Goal: Information Seeking & Learning: Check status

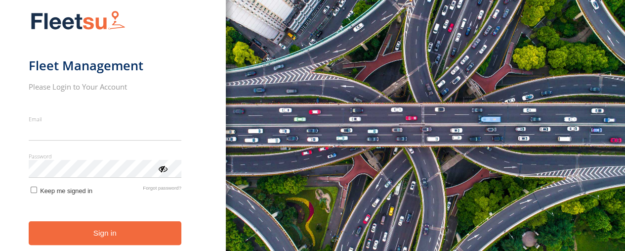
type input "**********"
click at [239, 158] on div "You are using a web browser that is not supported by this application. This web…" at bounding box center [425, 125] width 399 height 251
click at [68, 227] on button "Sign in" at bounding box center [105, 233] width 153 height 24
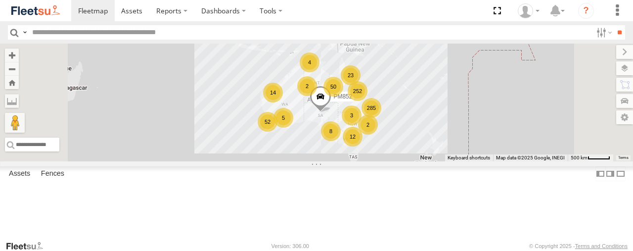
click at [352, 100] on span "PM852" at bounding box center [342, 96] width 19 height 7
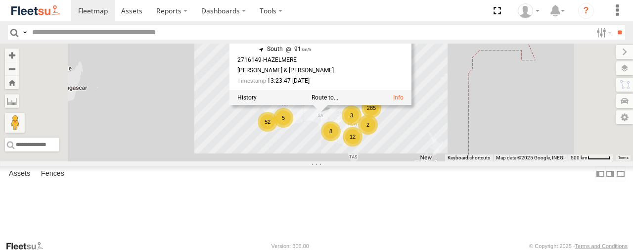
click at [550, 116] on div "285 252 5 14 12 52 50 3 8 4 23 2 2 PM852 PM852 Branch - [PERSON_NAME][GEOGRAPHI…" at bounding box center [316, 102] width 633 height 118
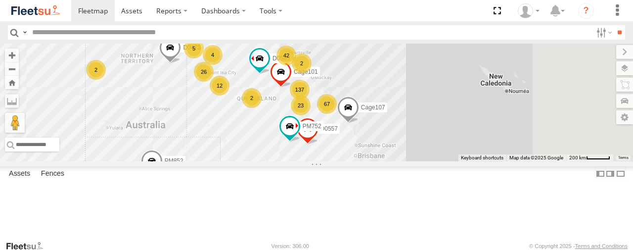
drag, startPoint x: 468, startPoint y: 147, endPoint x: 427, endPoint y: 72, distance: 85.8
click at [427, 72] on div "PM852 137 67 23 PM752 26 42 4 12 5 3 2 PM670 D0565 Cage182 D0473 Cage101 D0557 …" at bounding box center [316, 102] width 633 height 118
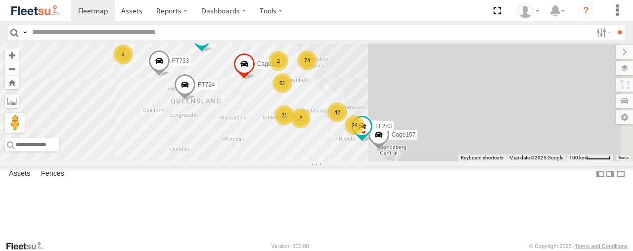
drag, startPoint x: 433, startPoint y: 158, endPoint x: 455, endPoint y: 100, distance: 61.8
click at [455, 100] on div "PM852 PM752 PM670 D0565 Cage182 D0473 Cage101 D0557 Cage107 PM673 61 74 42 21 2…" at bounding box center [316, 102] width 633 height 118
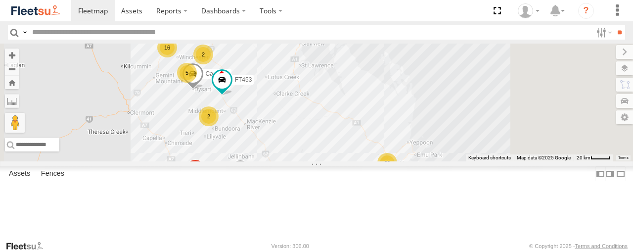
click at [357, 37] on input "text" at bounding box center [309, 32] width 563 height 14
type input "**"
click at [613, 25] on input "**" at bounding box center [618, 32] width 11 height 14
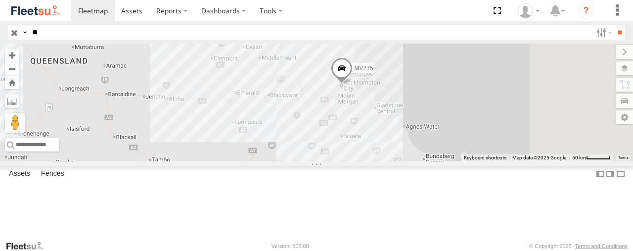
drag, startPoint x: 531, startPoint y: 88, endPoint x: 384, endPoint y: 90, distance: 147.3
click at [384, 90] on div "MV283 MV290 MV277 MV262 MV275 2" at bounding box center [316, 102] width 633 height 118
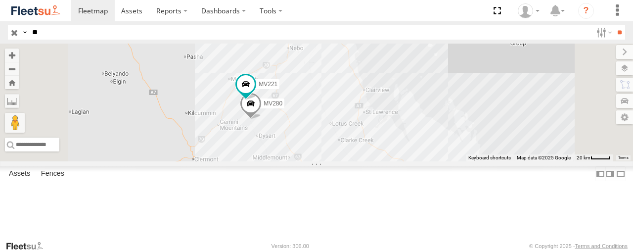
drag, startPoint x: 431, startPoint y: 84, endPoint x: 438, endPoint y: 161, distance: 76.9
click at [438, 161] on div "MV283 MV290 MV277 MV262 MV275 MV221 MV280" at bounding box center [316, 102] width 633 height 118
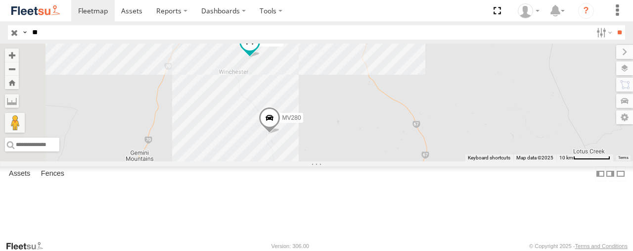
drag, startPoint x: 374, startPoint y: 151, endPoint x: 433, endPoint y: 60, distance: 109.0
click at [436, 45] on div "MV283 MV290 MV277 MV262 MV275 MV221 MV280" at bounding box center [316, 102] width 633 height 118
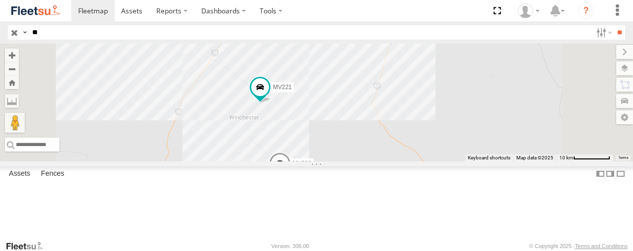
drag, startPoint x: 405, startPoint y: 117, endPoint x: 416, endPoint y: 178, distance: 62.2
click at [416, 161] on div "MV283 MV290 MV277 MV262 MV275 MV221 MV280" at bounding box center [316, 102] width 633 height 118
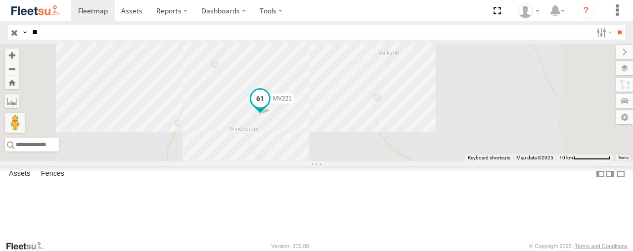
click at [269, 107] on span at bounding box center [260, 98] width 18 height 18
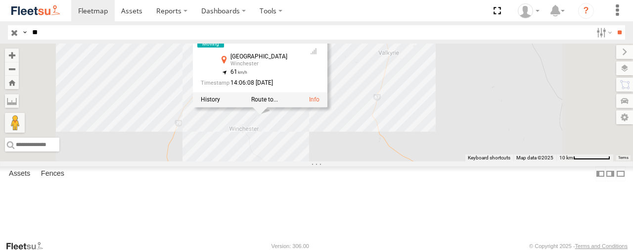
click at [424, 161] on div "MV283 MV290 MV277 MV262 MV275 MV221 MV280 MV221 Branch Mackay - [GEOGRAPHIC_DAT…" at bounding box center [316, 102] width 633 height 118
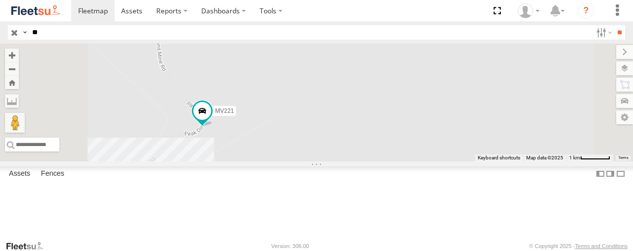
drag, startPoint x: 348, startPoint y: 191, endPoint x: 386, endPoint y: 83, distance: 114.9
click at [386, 83] on div "MV283 MV290 MV277 MV262 MV275 MV221 MV280" at bounding box center [316, 102] width 633 height 118
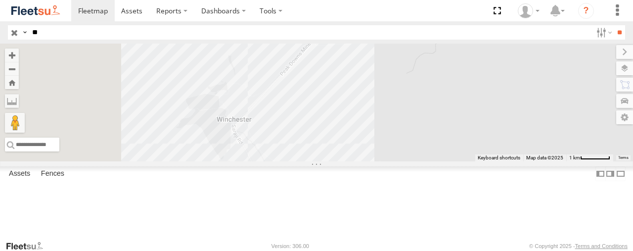
drag, startPoint x: 337, startPoint y: 181, endPoint x: 502, endPoint y: 58, distance: 205.8
click at [502, 58] on div "MV283 MV290 MV277 MV262 MV275 MV221 MV280" at bounding box center [316, 102] width 633 height 118
click at [359, 151] on div "MV283 MV290 MV277 MV262 MV275 MV221 MV280" at bounding box center [316, 102] width 633 height 118
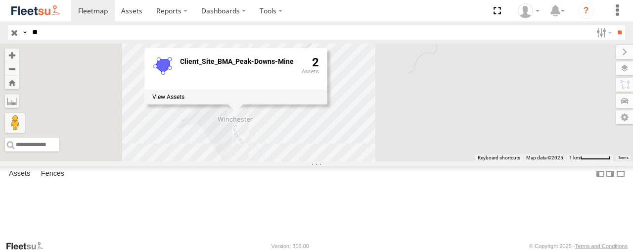
click at [359, 161] on div "MV283 MV290 MV277 MV262 MV275 MV221 MV280 Client_Site_BMA_Peak-Downs-Mine 2" at bounding box center [316, 102] width 633 height 118
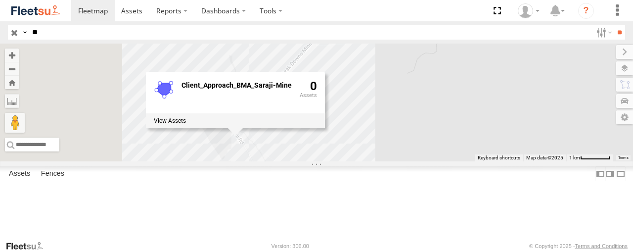
click at [513, 110] on div "MV283 MV290 MV277 MV262 MV275 MV221 MV280 Client_Approach_BMA_Saraji-Mine 0" at bounding box center [316, 102] width 633 height 118
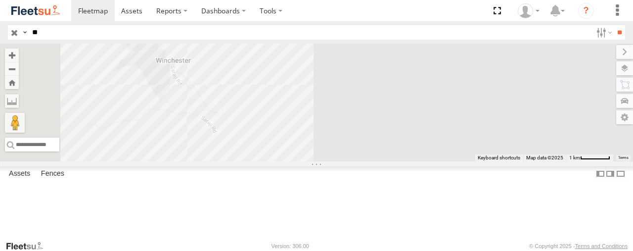
drag, startPoint x: 457, startPoint y: 113, endPoint x: 389, endPoint y: 52, distance: 90.6
click at [389, 52] on div "MV283 MV290 MV277 MV262 MV275 MV221 MV280" at bounding box center [316, 102] width 633 height 118
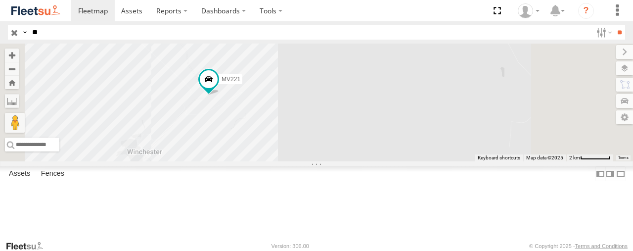
drag, startPoint x: 460, startPoint y: 63, endPoint x: 376, endPoint y: 206, distance: 165.7
click at [375, 161] on div "MV283 MV290 MV277 MV262 MV275 MV221 MV280" at bounding box center [316, 102] width 633 height 118
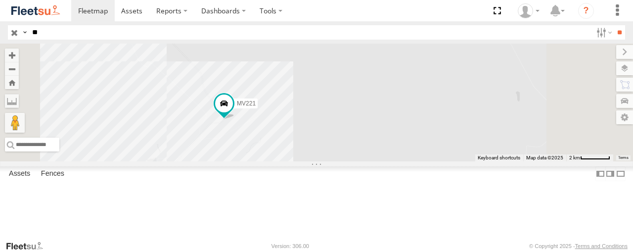
drag, startPoint x: 347, startPoint y: 148, endPoint x: 403, endPoint y: 106, distance: 69.6
click at [403, 106] on div "MV283 MV290 MV277 MV262 MV275 MV221 MV280" at bounding box center [316, 102] width 633 height 118
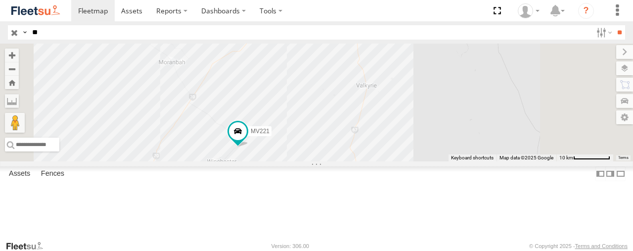
drag, startPoint x: 483, startPoint y: 115, endPoint x: 408, endPoint y: 181, distance: 100.1
click at [408, 161] on div "MV283 MV290 MV277 MV262 MV275 MV221 MV280" at bounding box center [316, 102] width 633 height 118
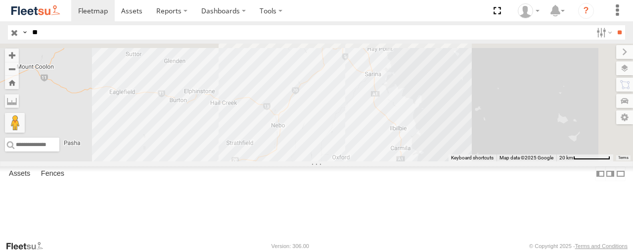
drag, startPoint x: 509, startPoint y: 97, endPoint x: 448, endPoint y: 176, distance: 100.1
click at [448, 161] on div "MV283 MV290 MV277 MV262 MV275 MV221 MV280" at bounding box center [316, 102] width 633 height 118
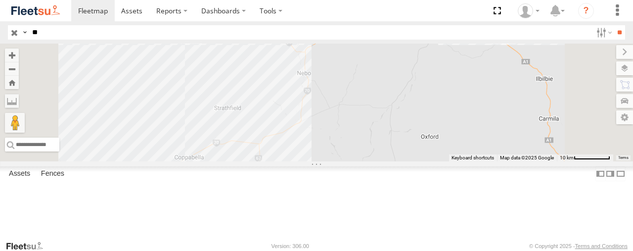
drag, startPoint x: 442, startPoint y: 186, endPoint x: 479, endPoint y: 84, distance: 108.0
click at [479, 84] on div "MV283 MV290 MV277 MV262 MV275 MV221 MV280" at bounding box center [316, 102] width 633 height 118
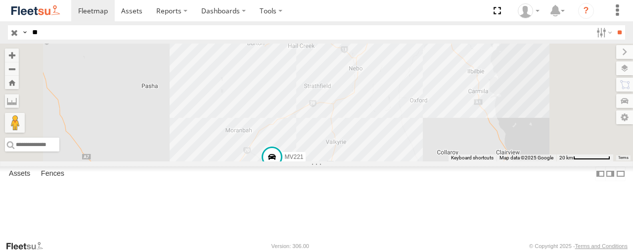
drag, startPoint x: 479, startPoint y: 84, endPoint x: 506, endPoint y: 82, distance: 27.3
click at [506, 82] on div "MV283 MV290 MV277 MV262 MV275 MV221 MV280" at bounding box center [316, 102] width 633 height 118
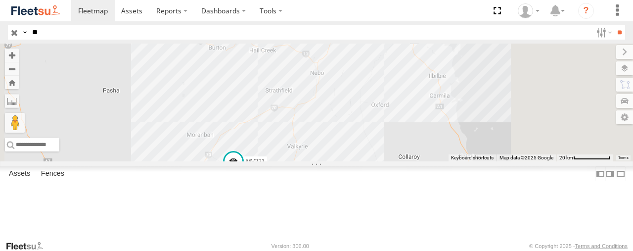
drag, startPoint x: 500, startPoint y: 96, endPoint x: 460, endPoint y: 125, distance: 49.2
click at [460, 125] on div "MV283 MV290 MV277 MV262 MV275 MV221 MV280" at bounding box center [316, 102] width 633 height 118
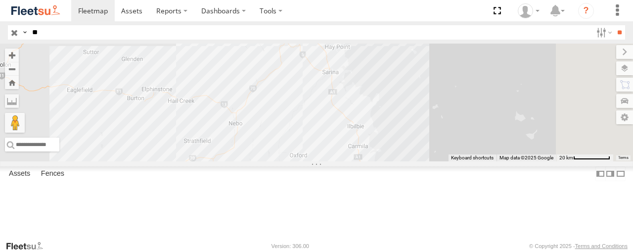
drag, startPoint x: 418, startPoint y: 151, endPoint x: 331, endPoint y: 201, distance: 100.3
click at [331, 161] on div "MV221" at bounding box center [316, 102] width 633 height 118
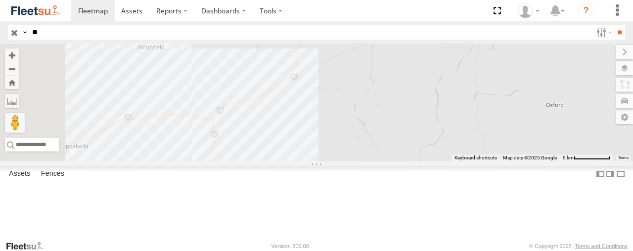
drag, startPoint x: 357, startPoint y: 151, endPoint x: 455, endPoint y: -16, distance: 194.0
click at [455, 0] on html at bounding box center [316, 125] width 633 height 251
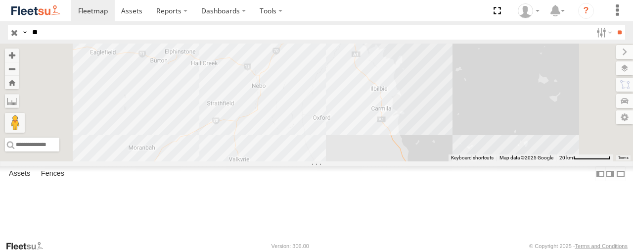
drag, startPoint x: 379, startPoint y: 148, endPoint x: 372, endPoint y: 206, distance: 58.3
click at [372, 161] on div "MV275 MV278 MV221 MV280" at bounding box center [316, 102] width 633 height 118
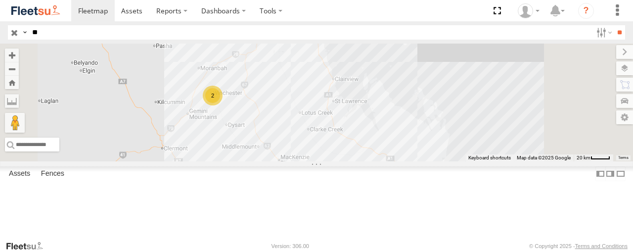
drag, startPoint x: 337, startPoint y: 154, endPoint x: 366, endPoint y: 106, distance: 56.3
click at [366, 106] on div "6 2" at bounding box center [316, 102] width 633 height 118
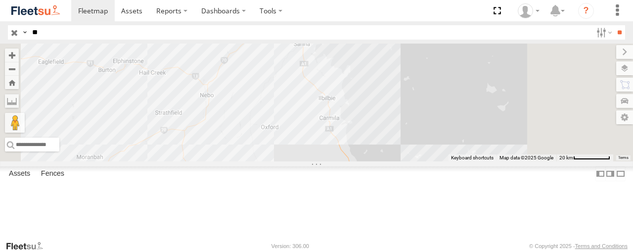
drag, startPoint x: 351, startPoint y: 106, endPoint x: 289, endPoint y: 209, distance: 120.2
click at [289, 161] on div "MV275 MV221 MV280" at bounding box center [316, 102] width 633 height 118
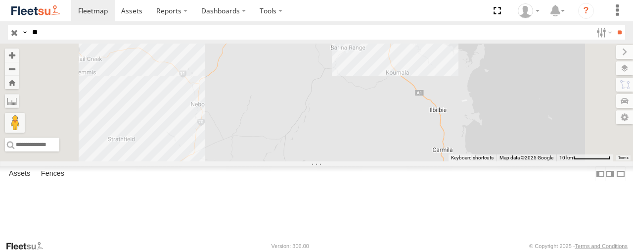
drag, startPoint x: 367, startPoint y: 119, endPoint x: 357, endPoint y: 162, distance: 44.0
click at [357, 161] on div "MV275 MV221 MV280" at bounding box center [316, 102] width 633 height 118
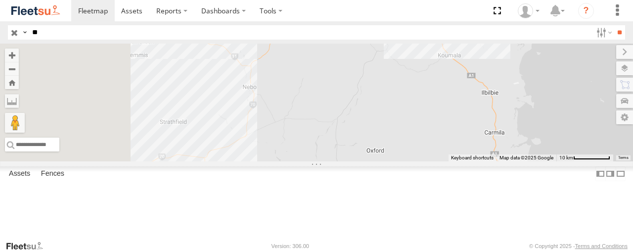
drag, startPoint x: 357, startPoint y: 162, endPoint x: 435, endPoint y: 128, distance: 84.5
click at [435, 128] on div "MV275 MV221 MV280" at bounding box center [316, 102] width 633 height 118
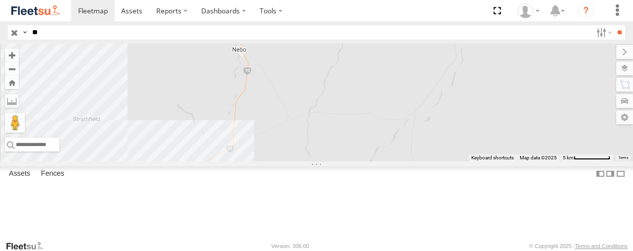
click at [435, 128] on div "MV275" at bounding box center [316, 102] width 633 height 118
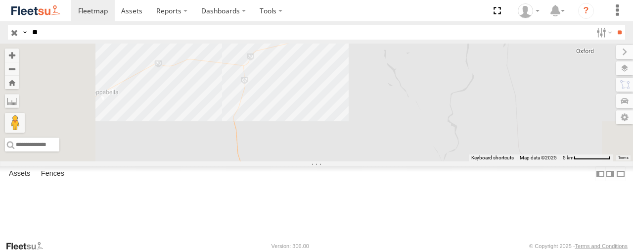
drag, startPoint x: 371, startPoint y: 151, endPoint x: 466, endPoint y: 24, distance: 158.8
click at [466, 24] on body at bounding box center [316, 125] width 633 height 251
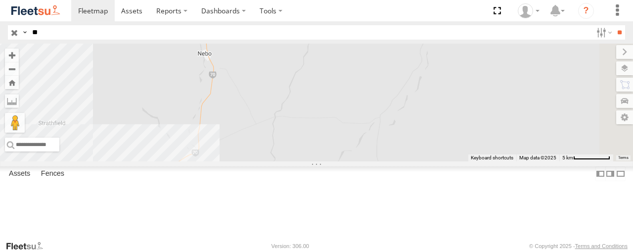
drag, startPoint x: 462, startPoint y: 144, endPoint x: 332, endPoint y: 270, distance: 180.7
click at [332, 250] on html at bounding box center [316, 125] width 633 height 251
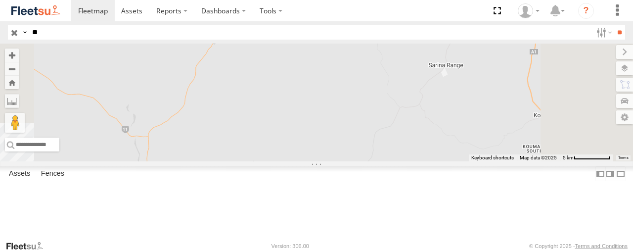
drag, startPoint x: 362, startPoint y: 143, endPoint x: 350, endPoint y: 270, distance: 127.5
click at [350, 250] on html at bounding box center [316, 125] width 633 height 251
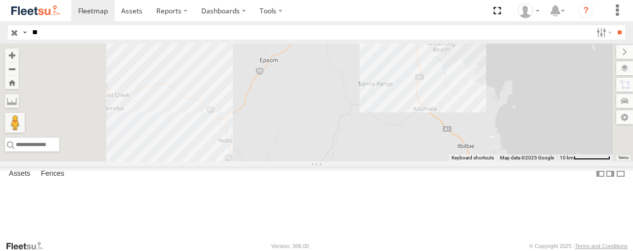
click at [413, 141] on div "MV275" at bounding box center [316, 102] width 633 height 118
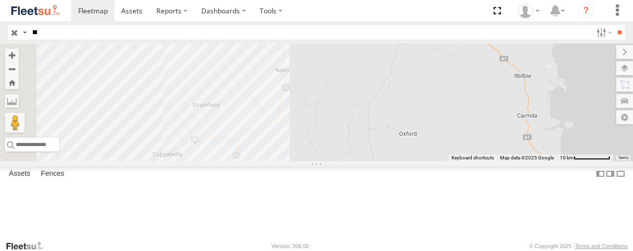
drag, startPoint x: 440, startPoint y: 91, endPoint x: 523, endPoint y: -27, distance: 144.6
click at [523, 0] on html at bounding box center [316, 125] width 633 height 251
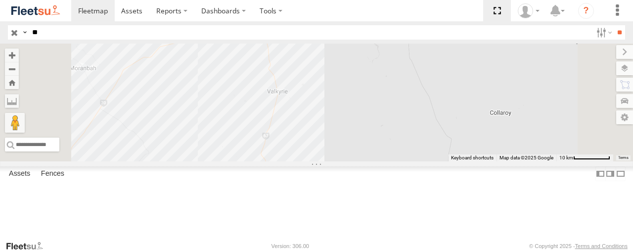
drag, startPoint x: 488, startPoint y: 92, endPoint x: 484, endPoint y: 16, distance: 76.7
click at [484, 16] on body at bounding box center [316, 125] width 633 height 251
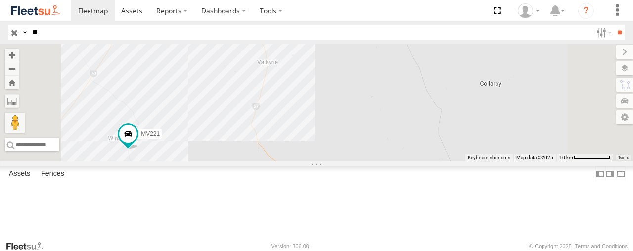
click at [0, 0] on div "MV279" at bounding box center [0, 0] width 0 height 0
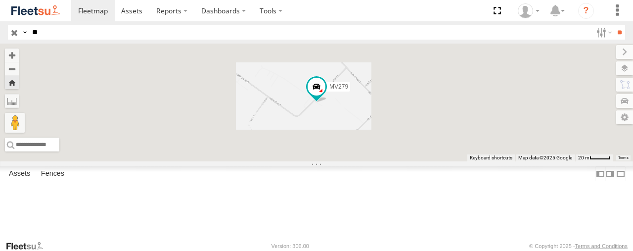
click at [0, 0] on div "MV280" at bounding box center [0, 0] width 0 height 0
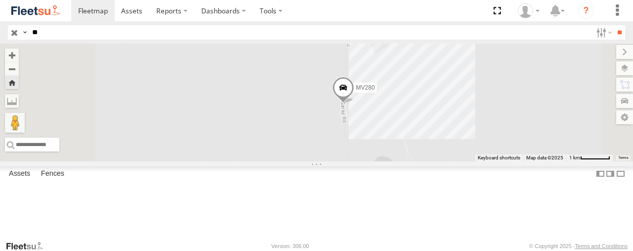
click at [491, 140] on div "MV280" at bounding box center [316, 102] width 633 height 118
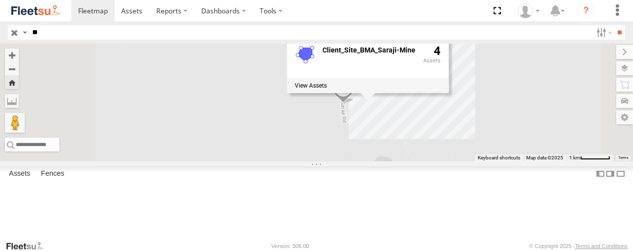
click at [0, 0] on div "MV221" at bounding box center [0, 0] width 0 height 0
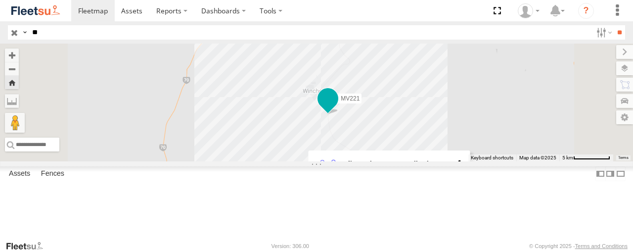
drag, startPoint x: 524, startPoint y: 127, endPoint x: 442, endPoint y: 137, distance: 83.2
click at [442, 137] on div "MV221 Client_Site_BMA_Saraji-Mine 4" at bounding box center [316, 102] width 633 height 118
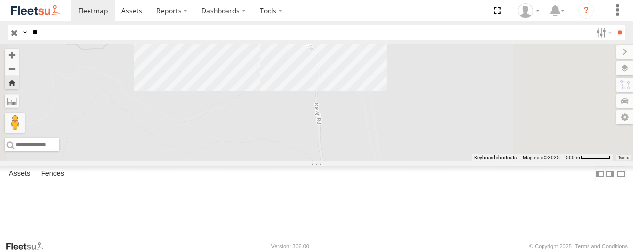
click at [0, 0] on div "MV221" at bounding box center [0, 0] width 0 height 0
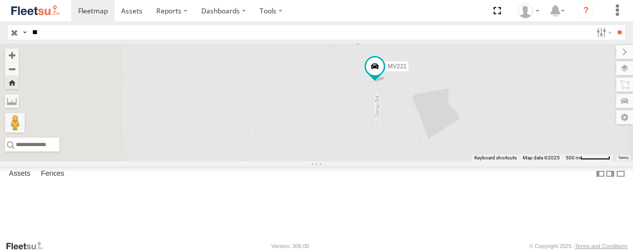
click at [385, 82] on span at bounding box center [375, 68] width 22 height 27
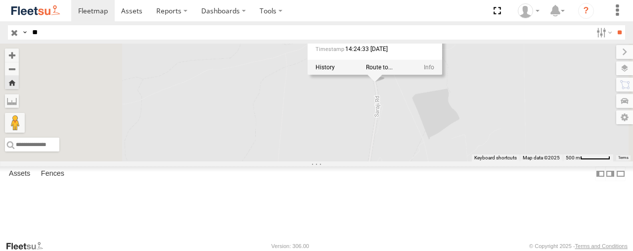
click at [526, 158] on div "MV221 MV221 -22.39488 , 148.27142 0 14:24:33 [DATE]" at bounding box center [316, 102] width 633 height 118
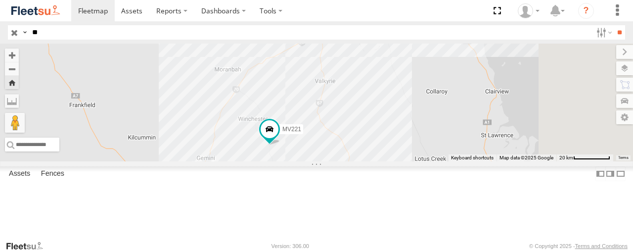
drag, startPoint x: 549, startPoint y: 162, endPoint x: 406, endPoint y: 187, distance: 145.0
click at [406, 161] on div "MV221" at bounding box center [316, 102] width 633 height 118
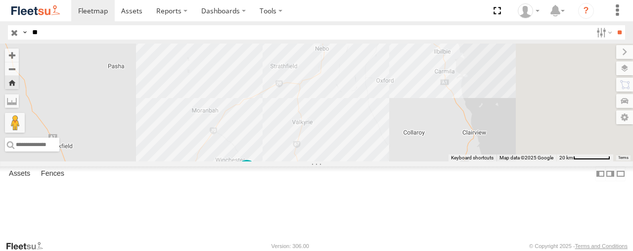
drag, startPoint x: 480, startPoint y: 134, endPoint x: 458, endPoint y: 178, distance: 48.8
click at [458, 161] on div "MV221" at bounding box center [316, 102] width 633 height 118
